Goal: Task Accomplishment & Management: Complete application form

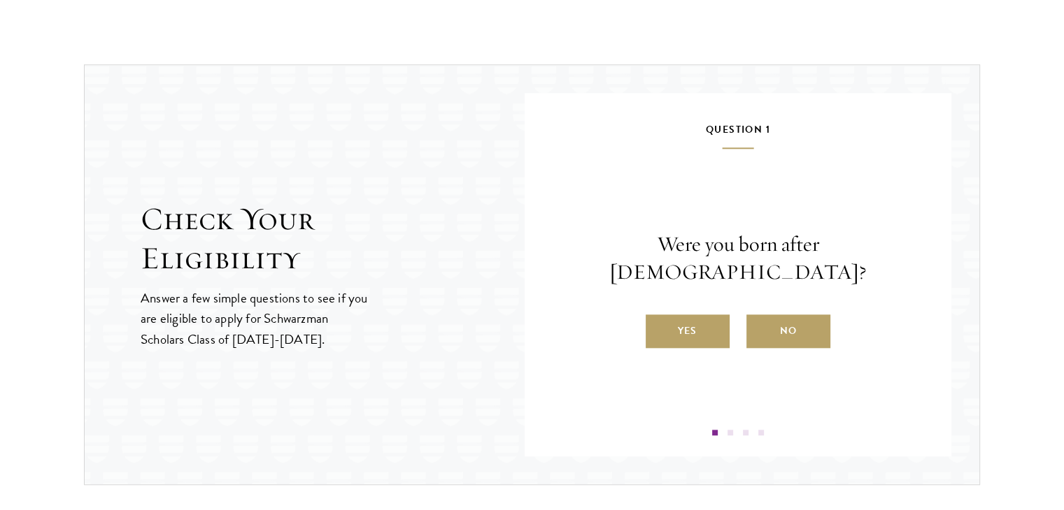
scroll to position [1432, 0]
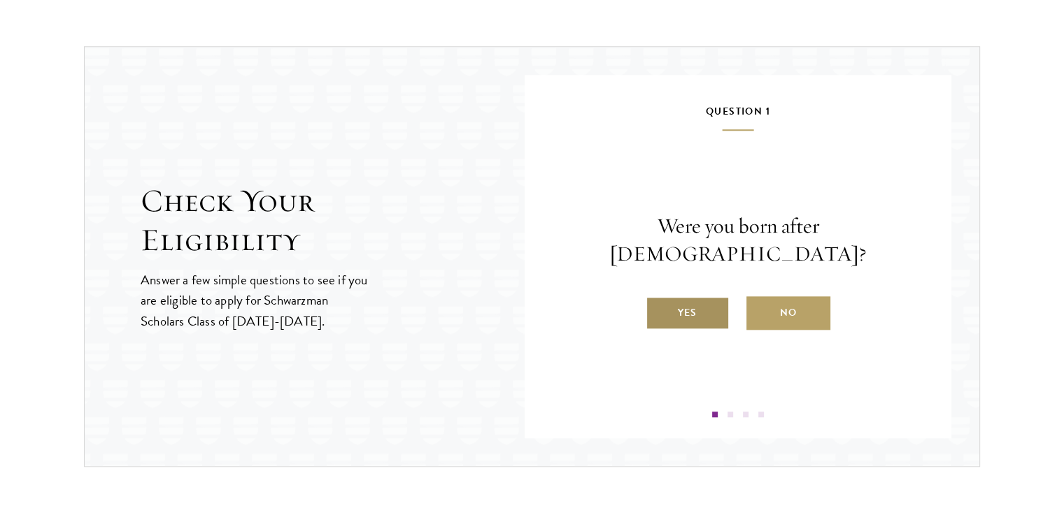
click at [694, 308] on label "Yes" at bounding box center [687, 313] width 84 height 34
click at [658, 308] on input "Yes" at bounding box center [651, 304] width 13 height 13
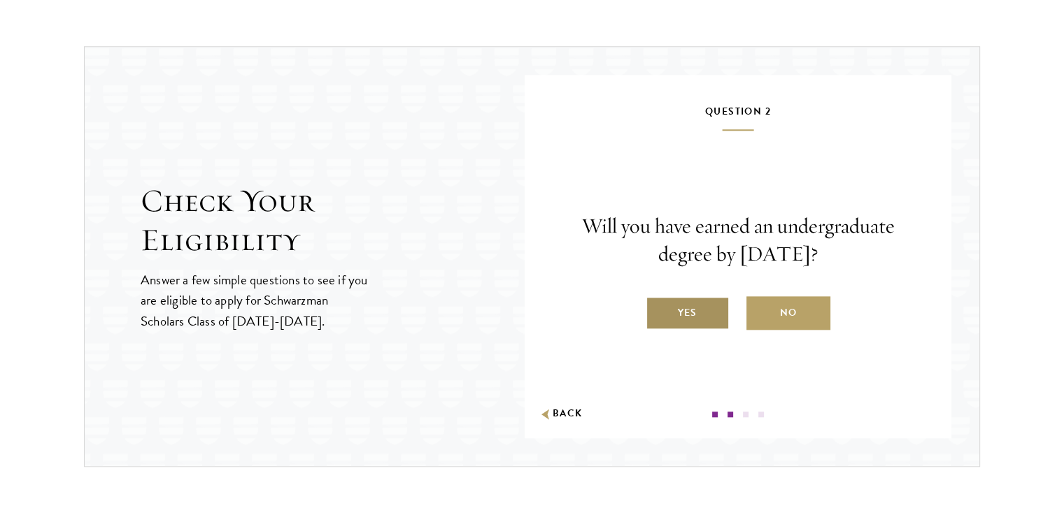
click at [700, 310] on label "Yes" at bounding box center [687, 313] width 84 height 34
click at [658, 310] on input "Yes" at bounding box center [651, 304] width 13 height 13
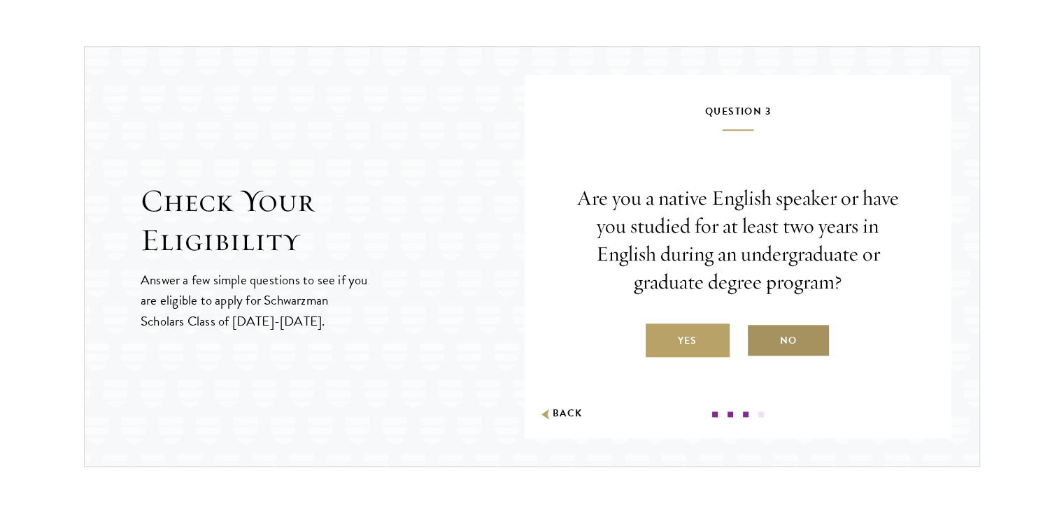
click at [805, 347] on label "No" at bounding box center [788, 341] width 84 height 34
click at [759, 338] on input "No" at bounding box center [752, 332] width 13 height 13
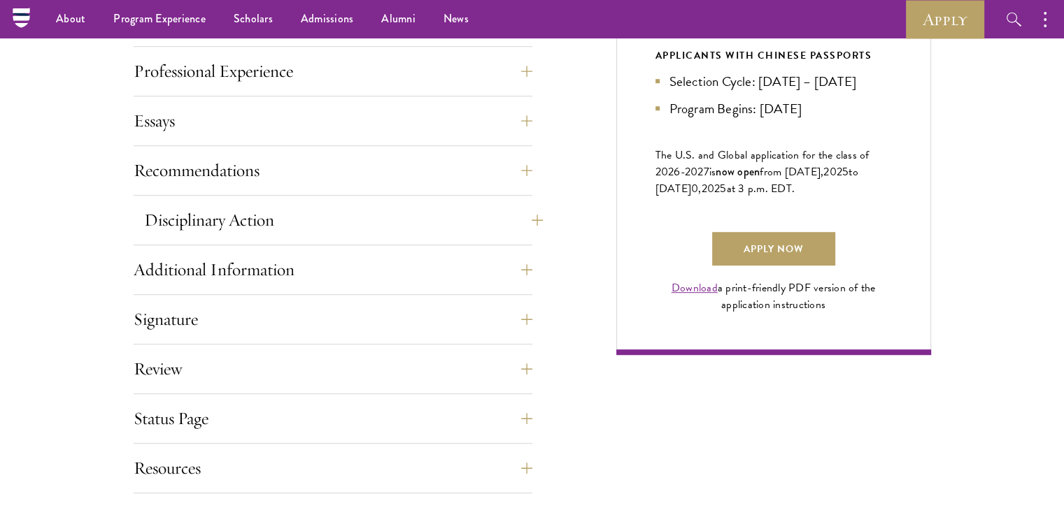
scroll to position [813, 0]
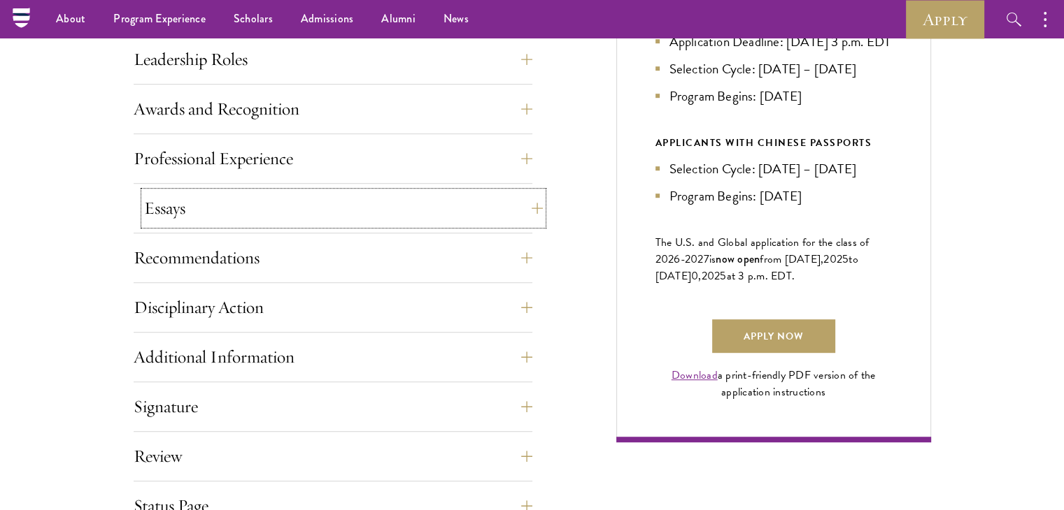
click at [246, 201] on button "Essays" at bounding box center [343, 209] width 399 height 34
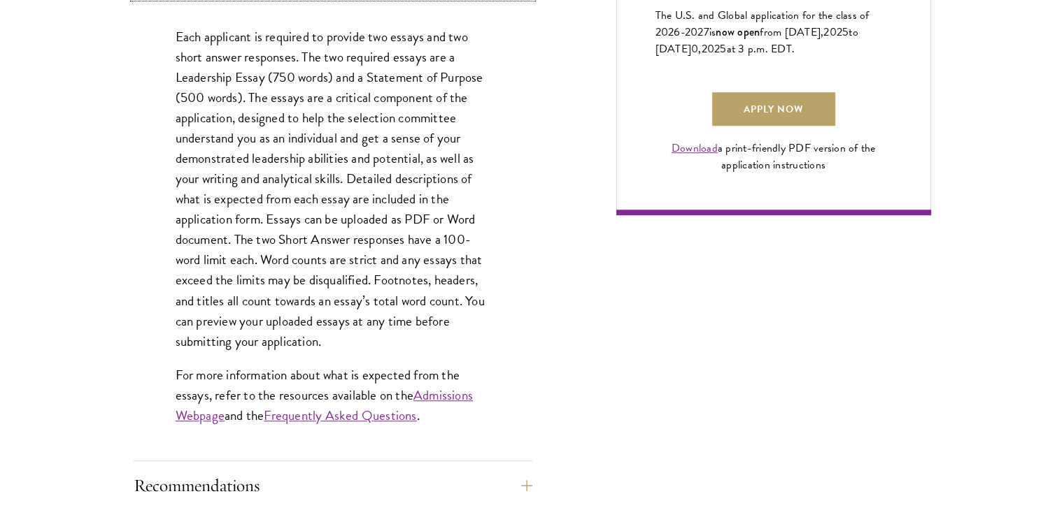
scroll to position [1042, 0]
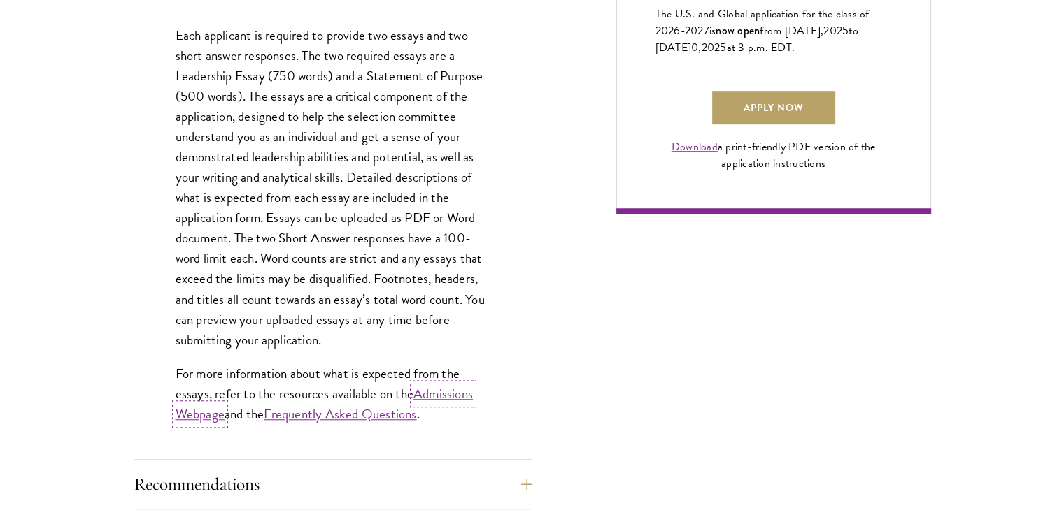
click at [448, 388] on link "Admissions Webpage" at bounding box center [324, 404] width 297 height 41
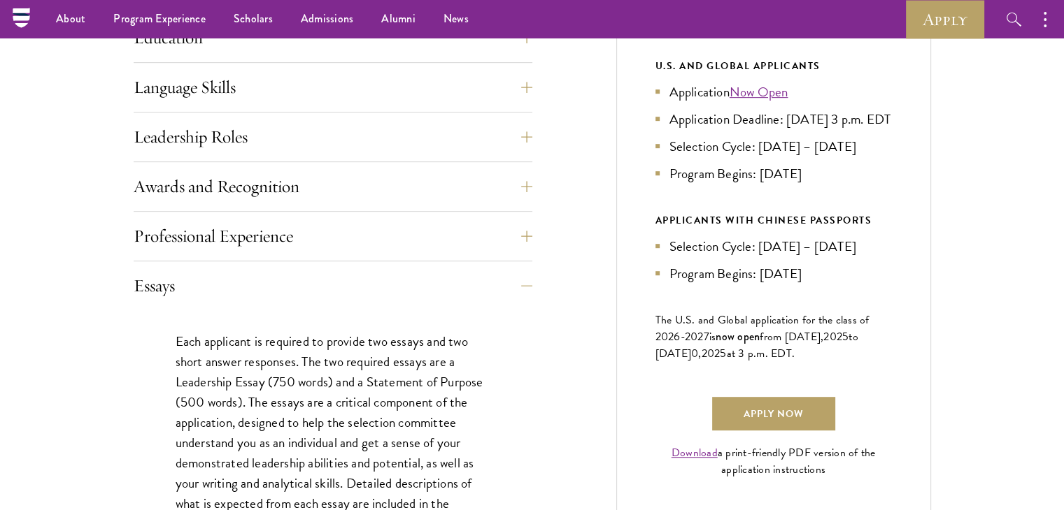
scroll to position [538, 0]
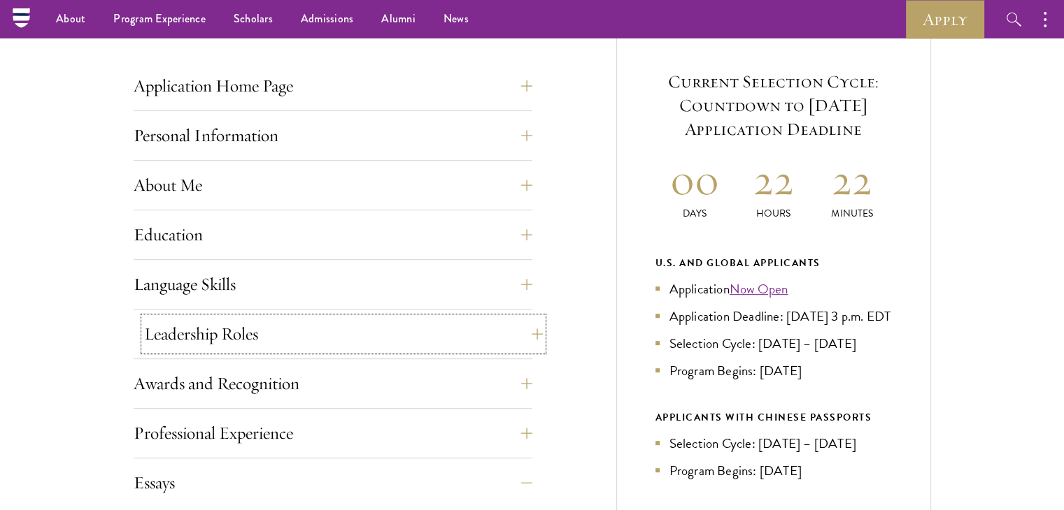
click at [265, 329] on button "Leadership Roles" at bounding box center [343, 334] width 399 height 34
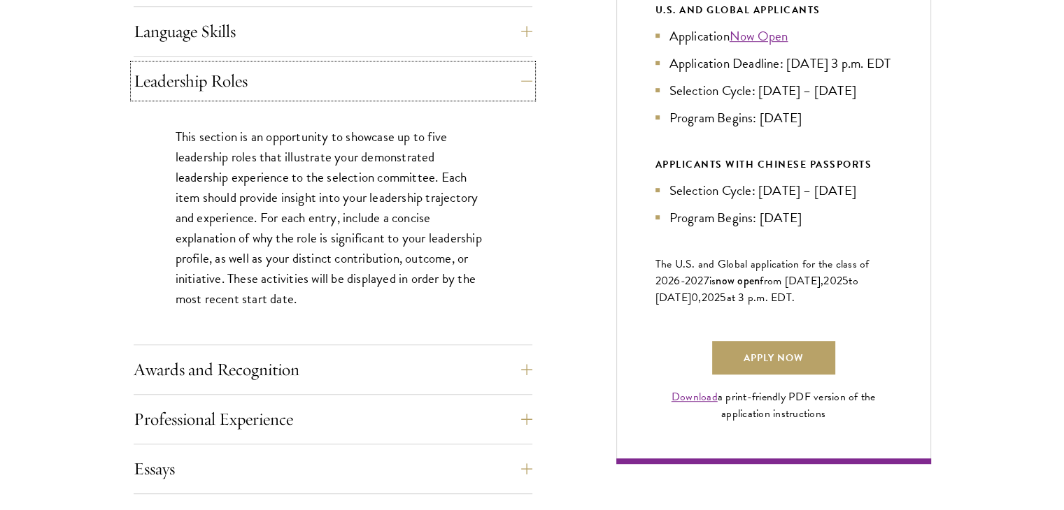
scroll to position [792, 0]
click at [769, 375] on link "Apply Now" at bounding box center [773, 358] width 123 height 34
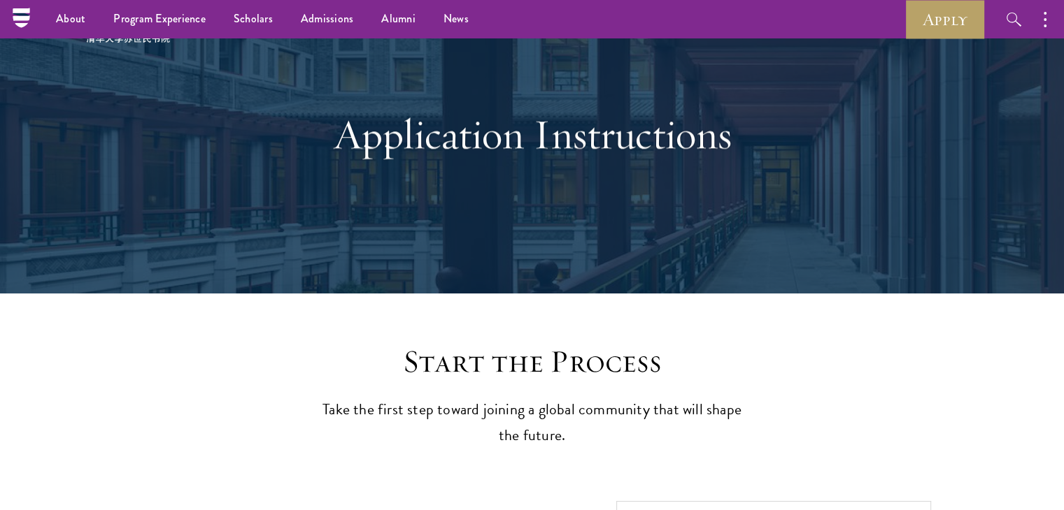
scroll to position [0, 0]
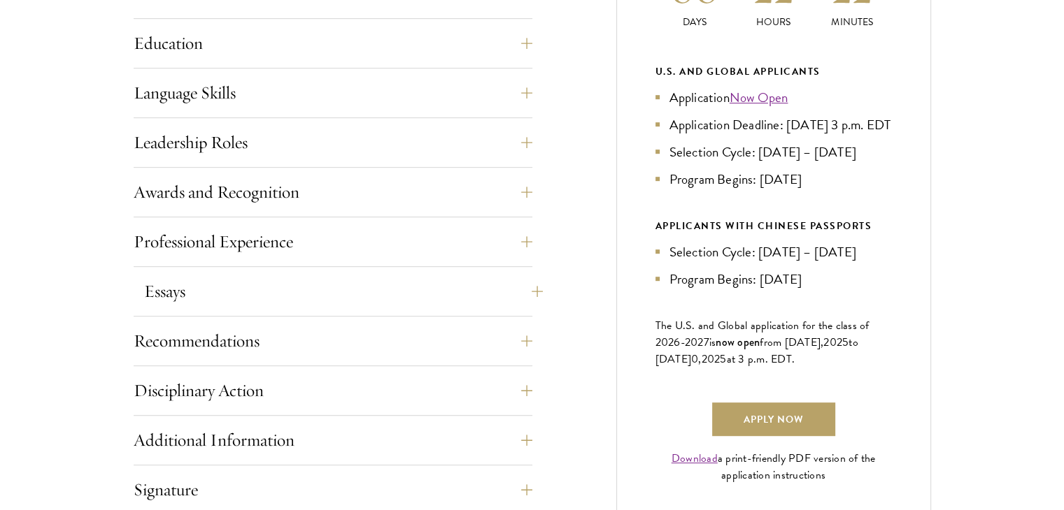
scroll to position [752, 0]
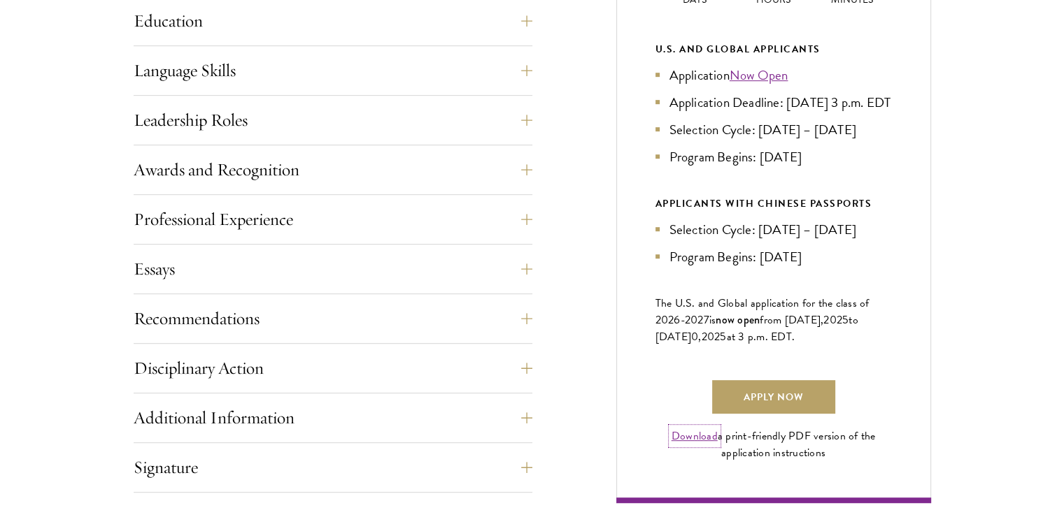
click at [702, 445] on link "Download" at bounding box center [694, 436] width 46 height 17
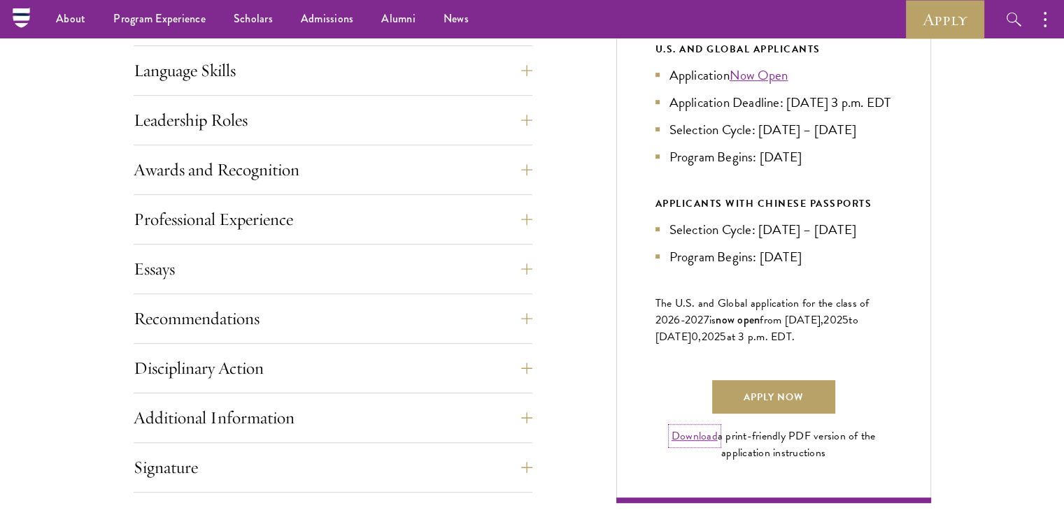
scroll to position [0, 0]
